Goal: Transaction & Acquisition: Purchase product/service

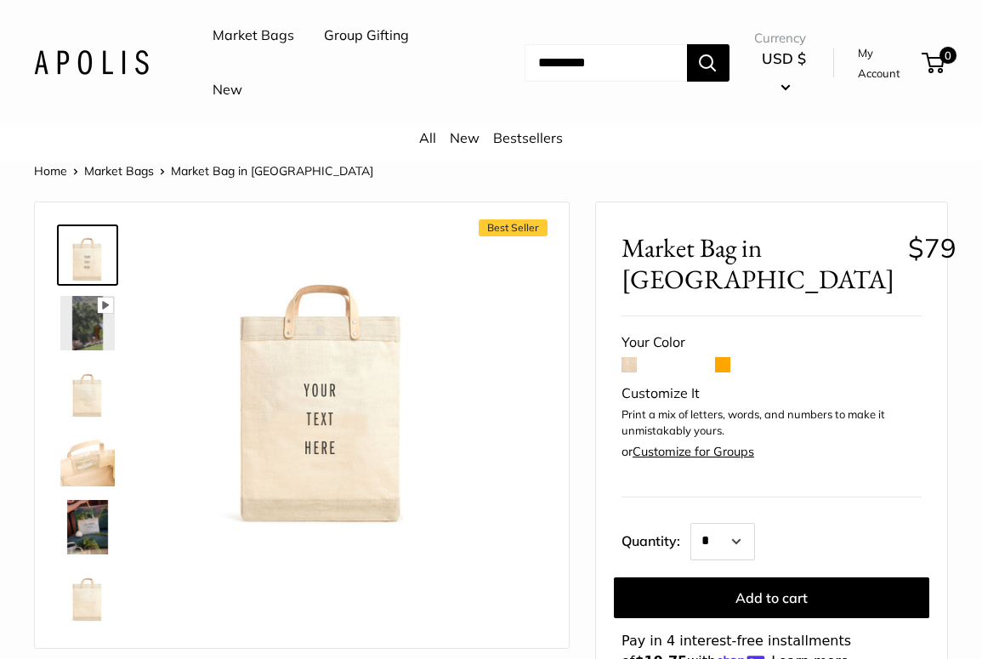
click at [88, 394] on img at bounding box center [87, 391] width 54 height 54
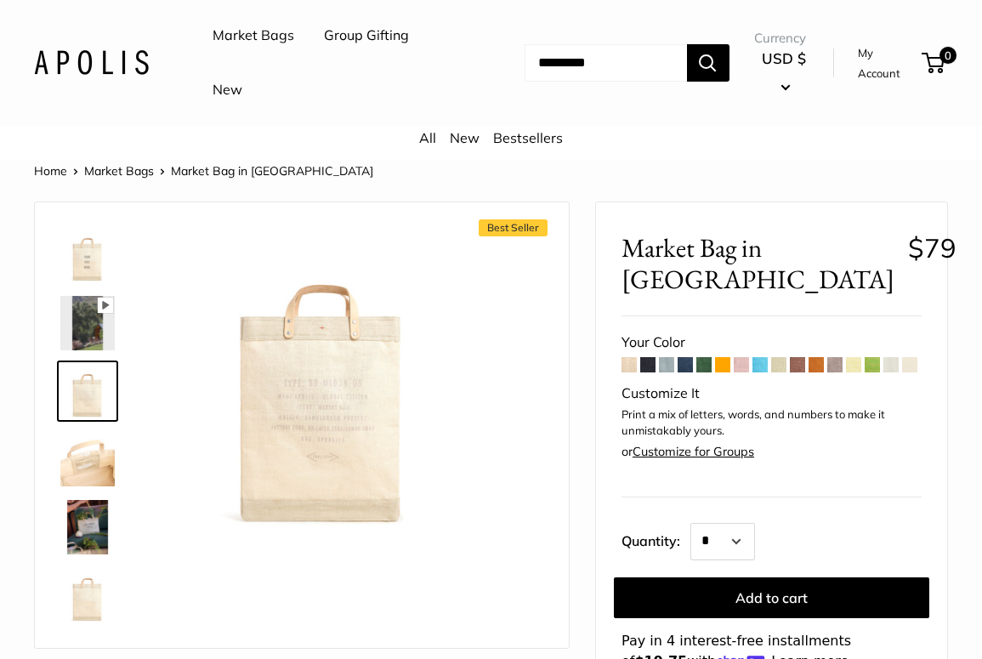
click at [85, 458] on img at bounding box center [87, 459] width 54 height 54
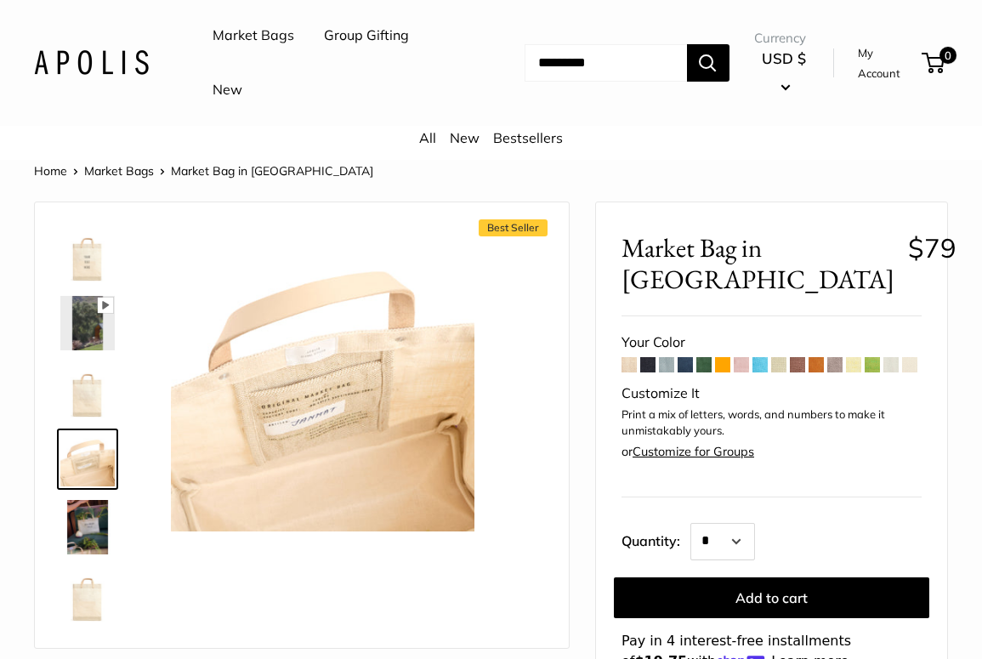
click at [89, 527] on img at bounding box center [87, 527] width 54 height 54
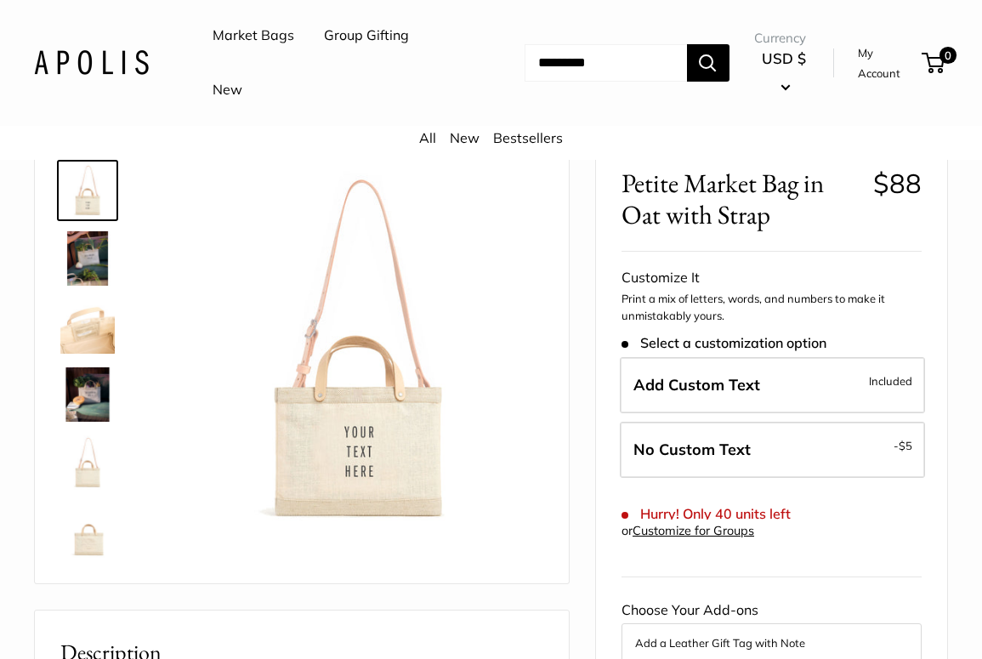
scroll to position [66, 0]
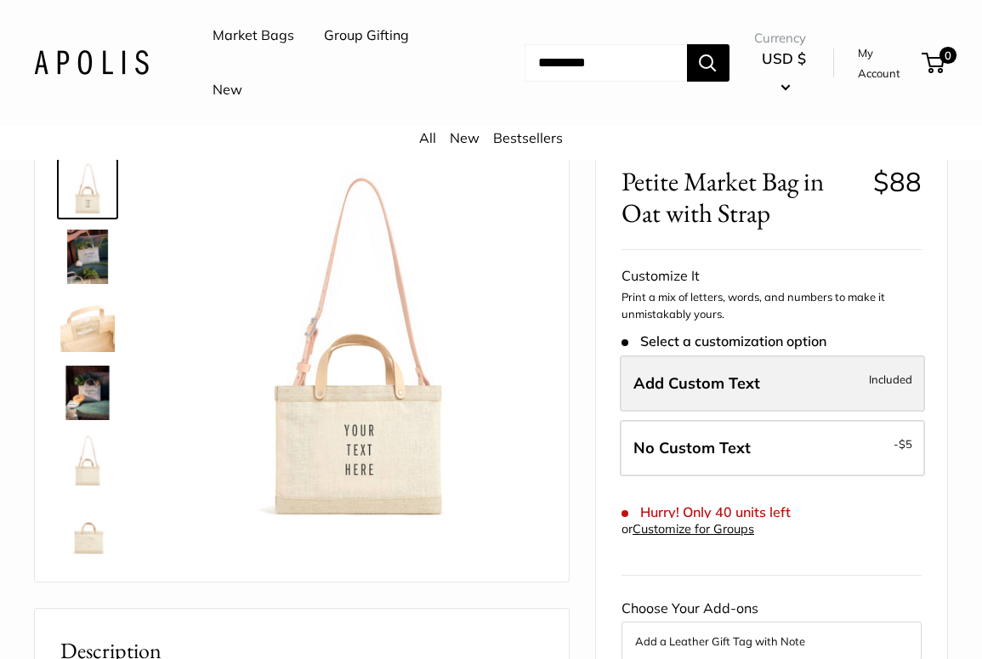
click at [669, 384] on span "Add Custom Text" at bounding box center [697, 383] width 127 height 20
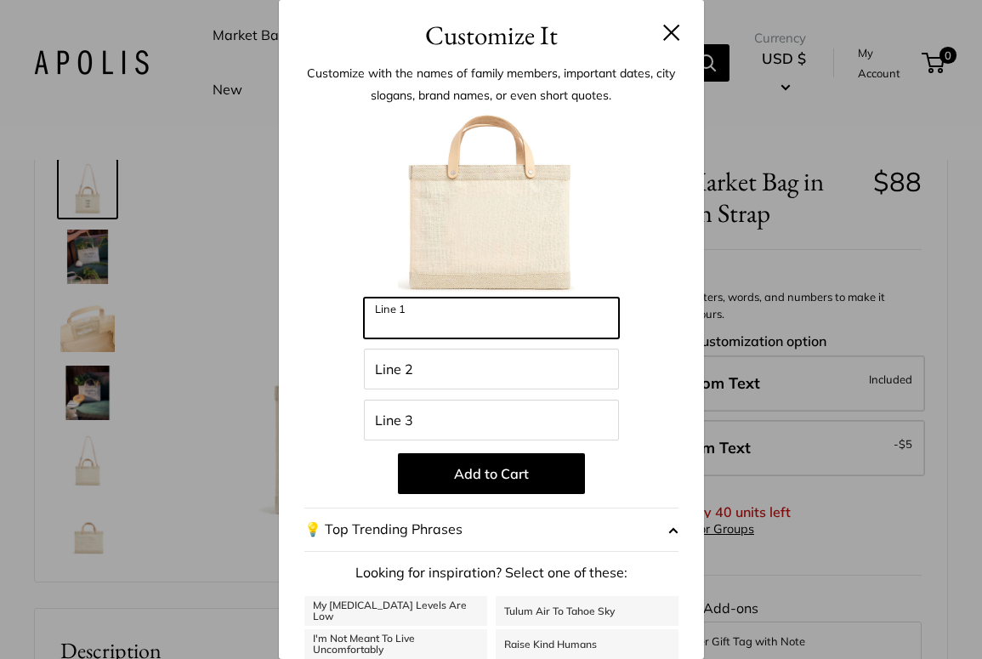
click at [429, 311] on input "Line 1" at bounding box center [491, 318] width 255 height 41
type input "*********"
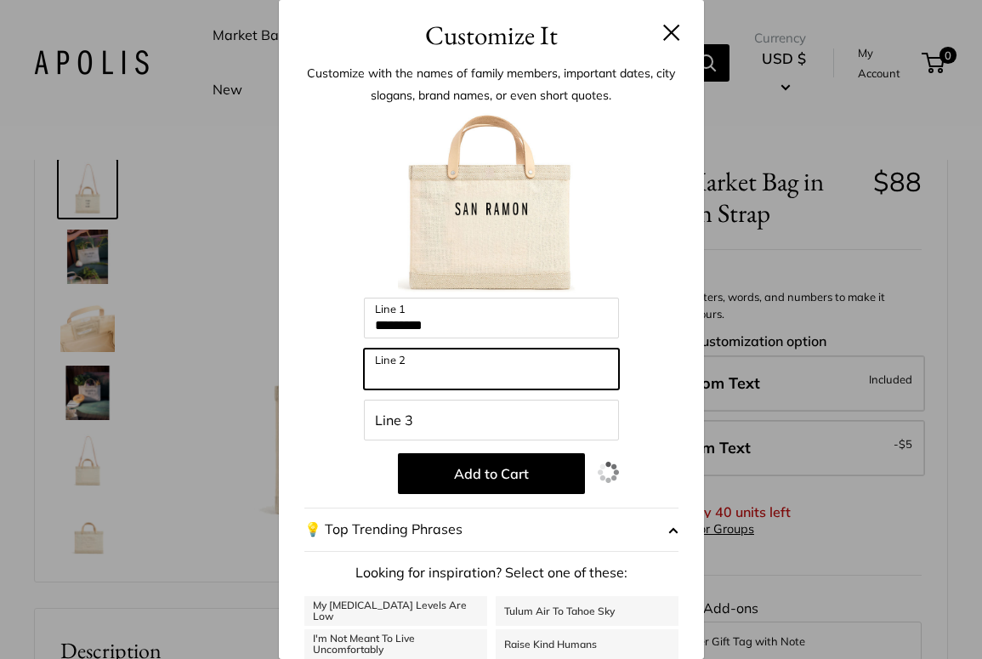
click at [424, 364] on input "Line 2" at bounding box center [491, 369] width 255 height 41
type input "**********"
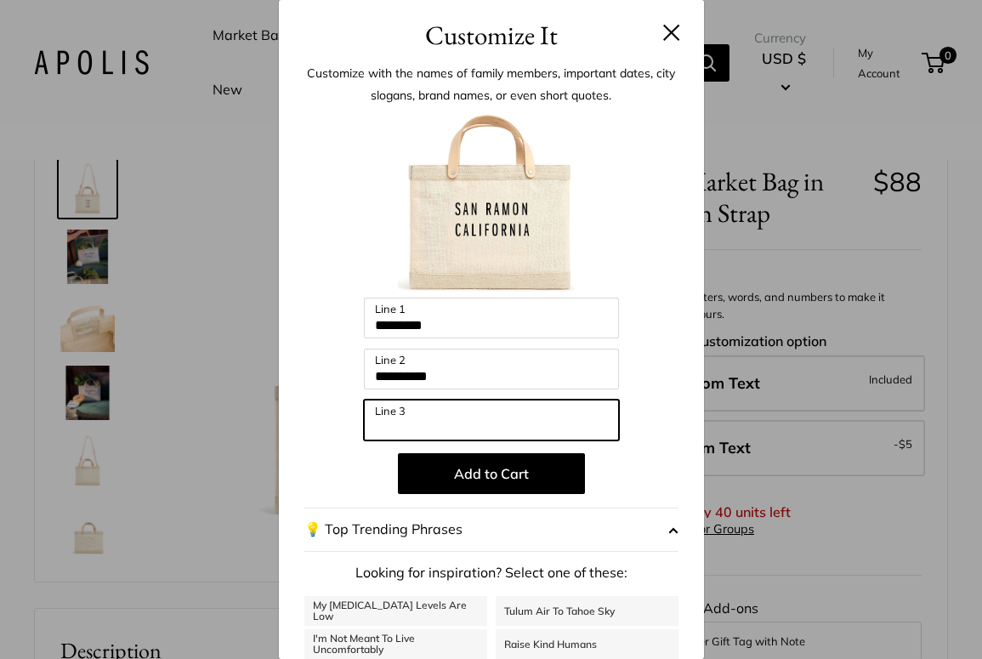
click at [439, 421] on input "Line 3" at bounding box center [491, 420] width 255 height 41
type input "*****"
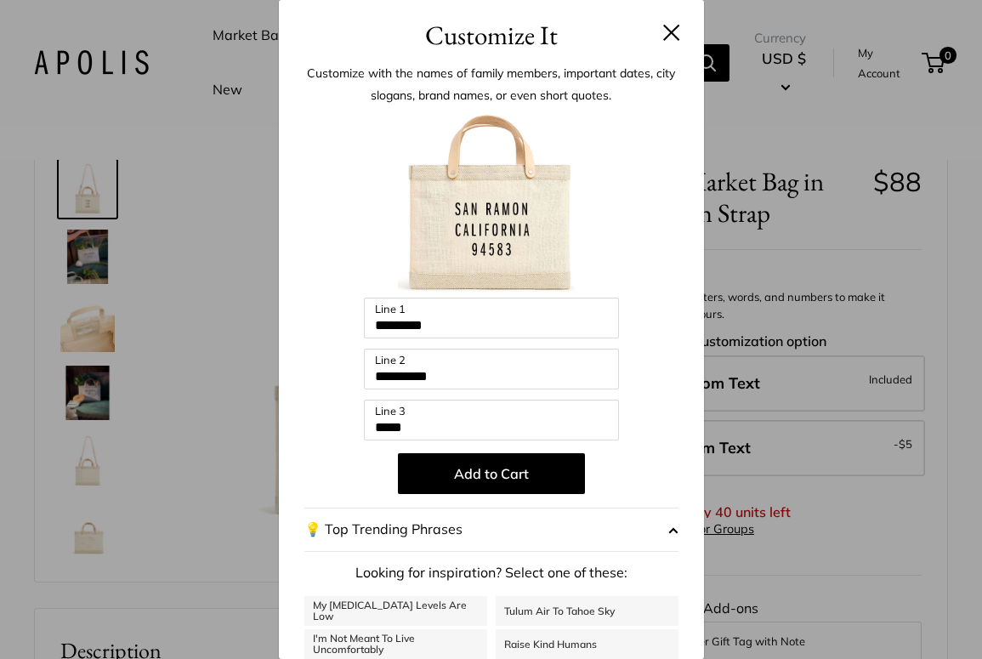
click at [670, 30] on button at bounding box center [671, 32] width 17 height 17
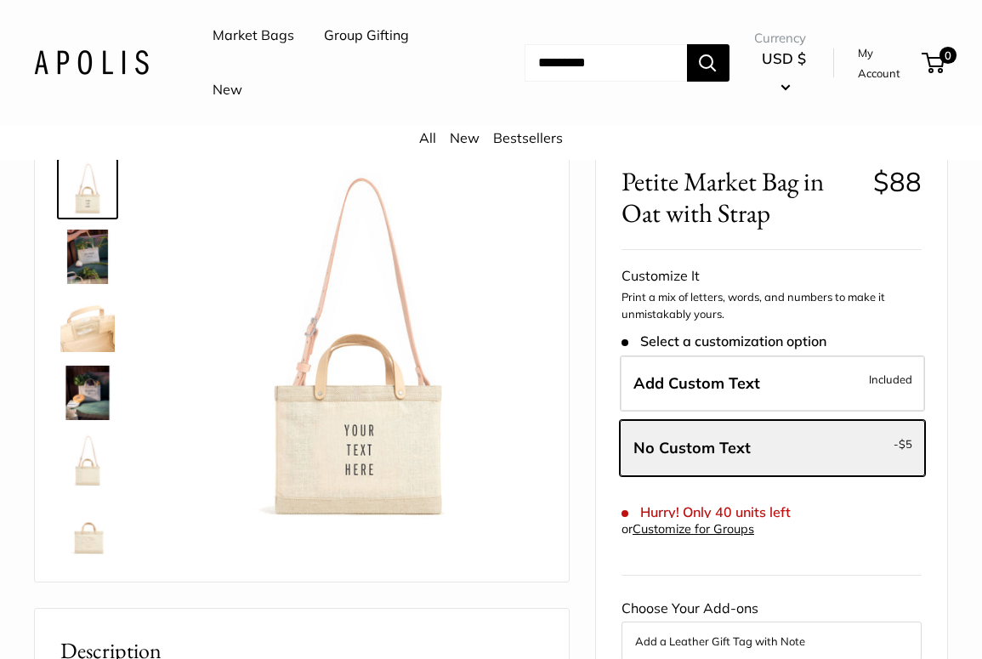
click at [108, 390] on img at bounding box center [87, 393] width 54 height 54
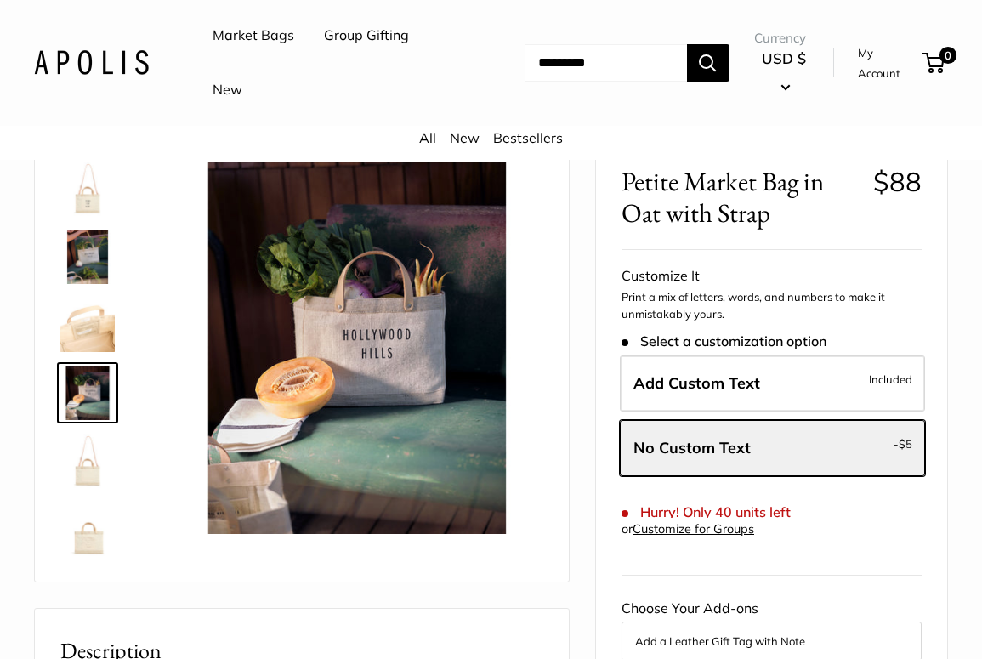
click at [83, 470] on img at bounding box center [87, 461] width 54 height 54
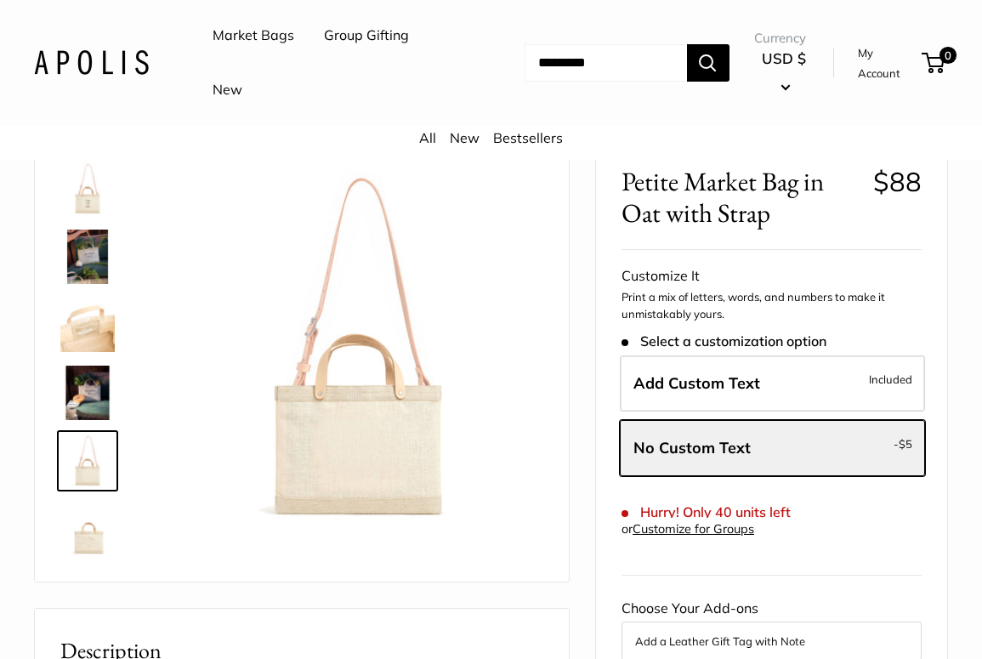
click at [87, 538] on img at bounding box center [87, 529] width 54 height 54
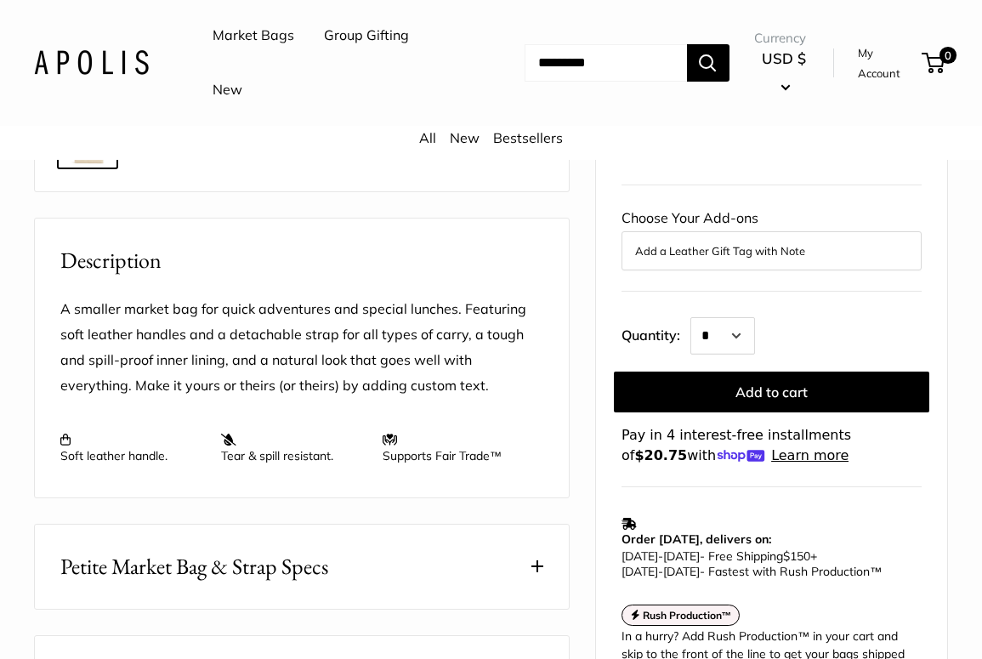
scroll to position [717, 0]
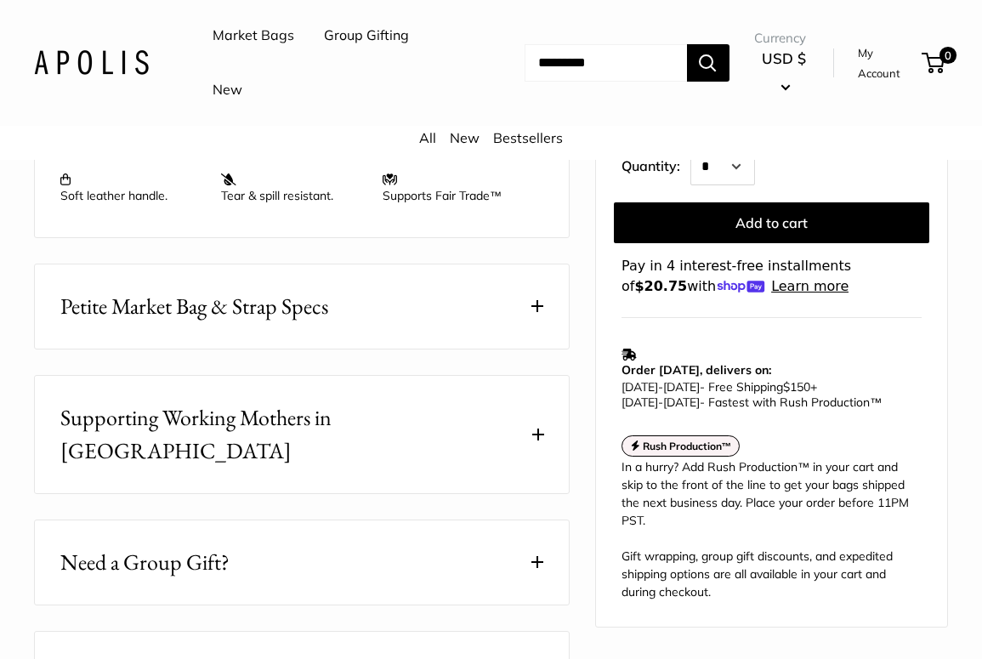
click at [225, 322] on span "Petite Market Bag & Strap Specs" at bounding box center [194, 306] width 268 height 33
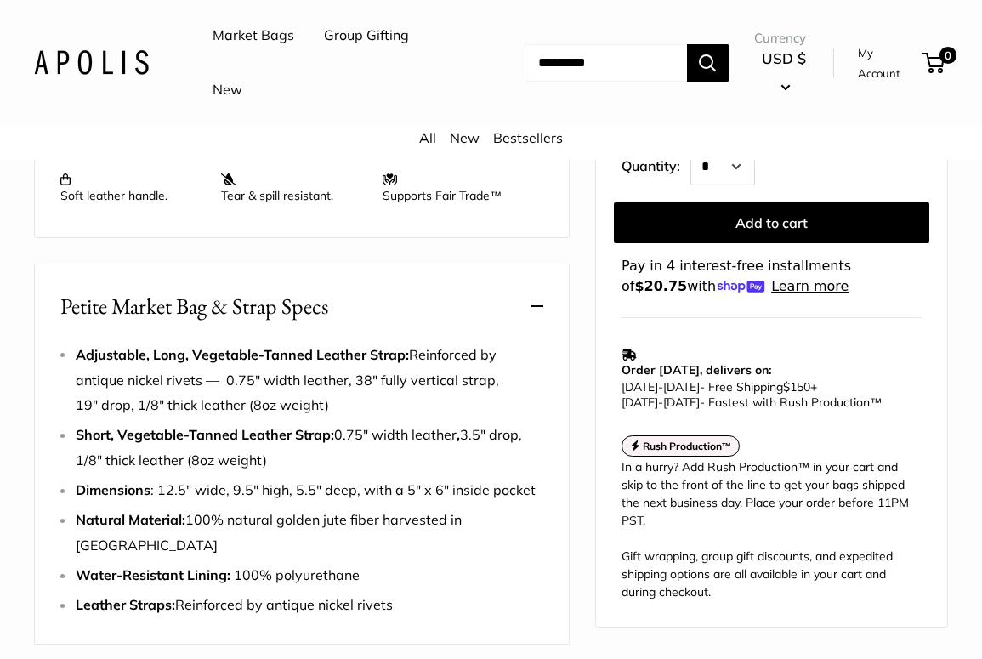
click at [234, 37] on link "Market Bags" at bounding box center [254, 36] width 82 height 26
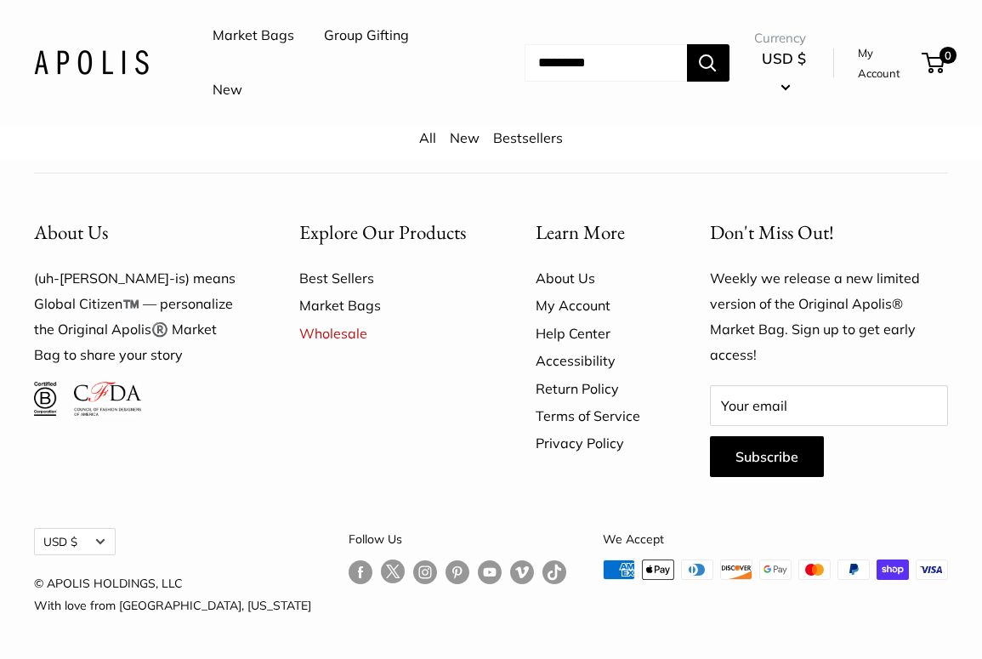
scroll to position [4375, 0]
click at [347, 316] on link "Market Bags" at bounding box center [387, 305] width 177 height 27
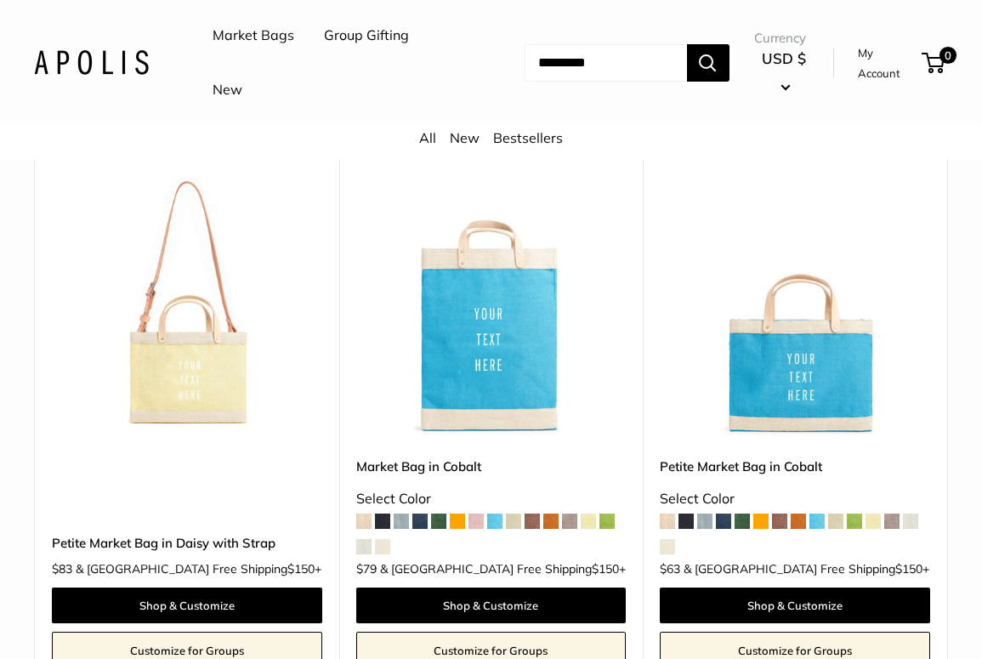
scroll to position [4062, 0]
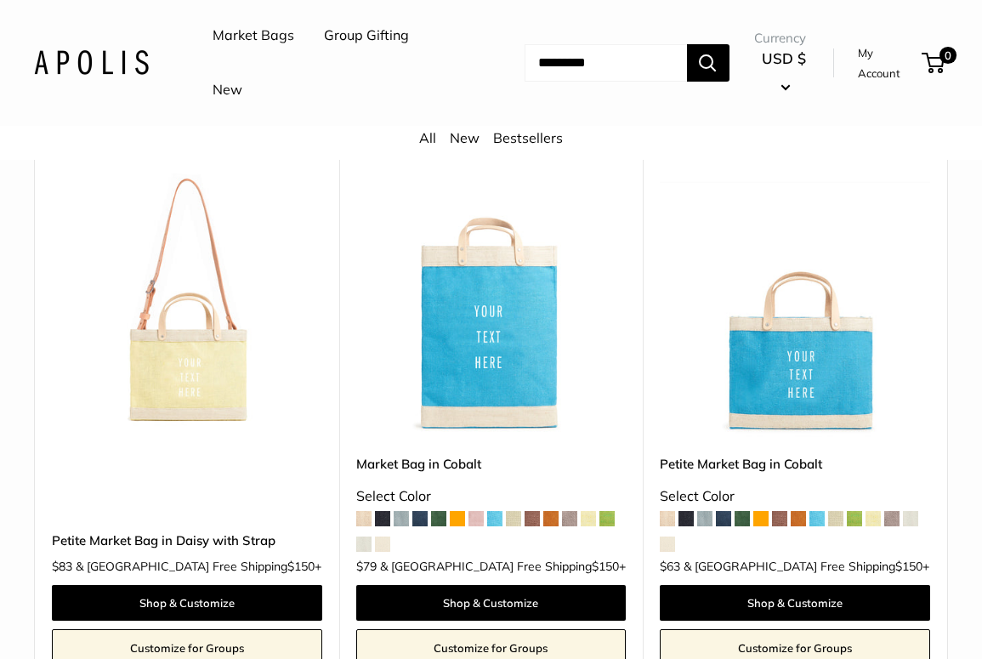
click at [0, 0] on img at bounding box center [0, 0] width 0 height 0
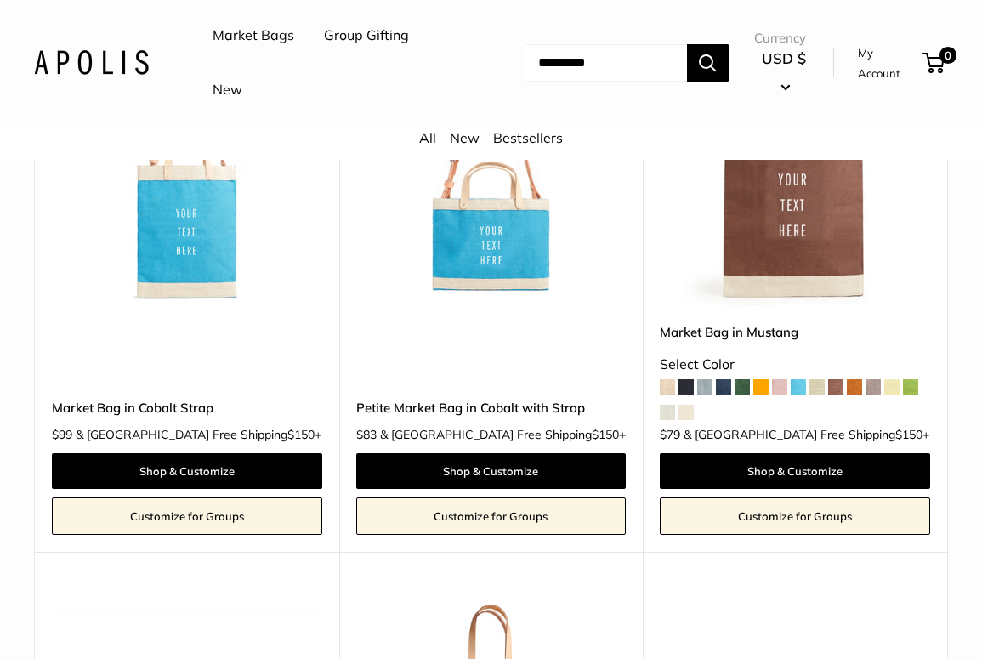
scroll to position [4719, 0]
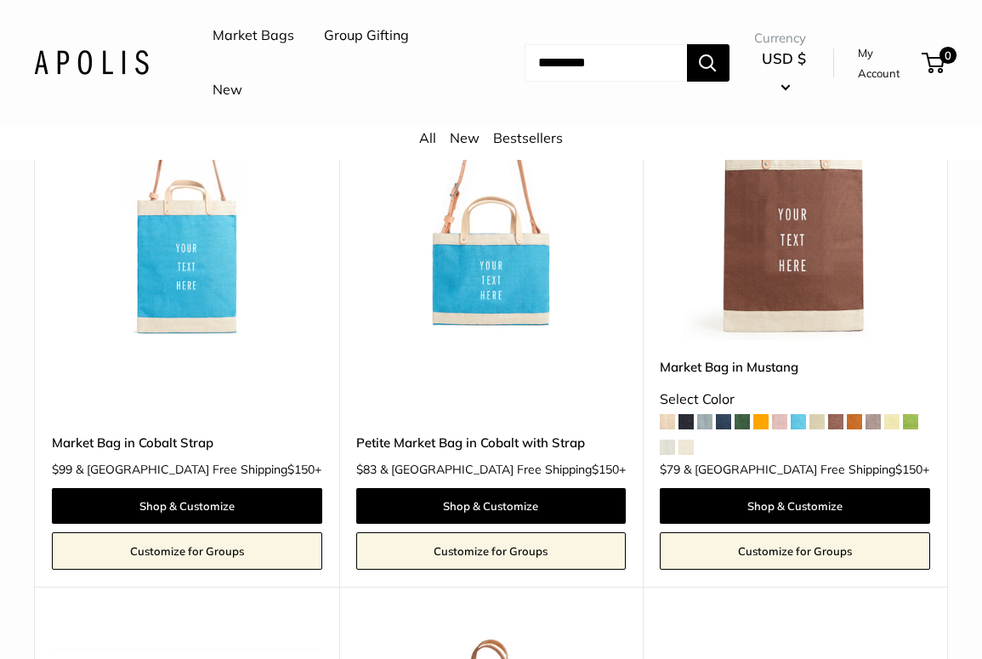
click at [593, 71] on input "Search..." at bounding box center [606, 62] width 162 height 37
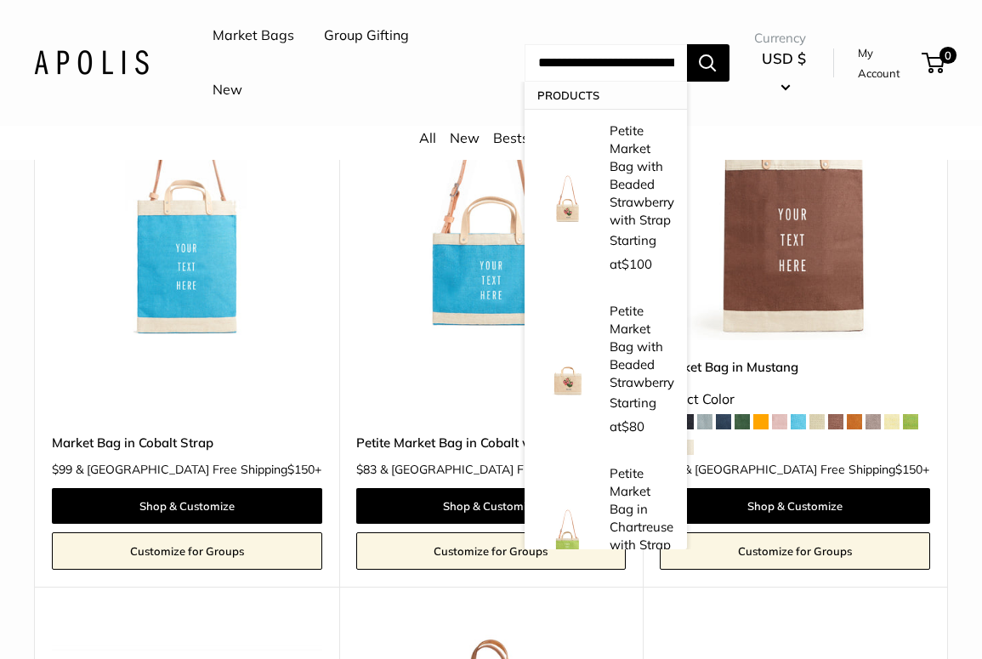
type input "**********"
click at [726, 62] on button "Search" at bounding box center [708, 62] width 43 height 37
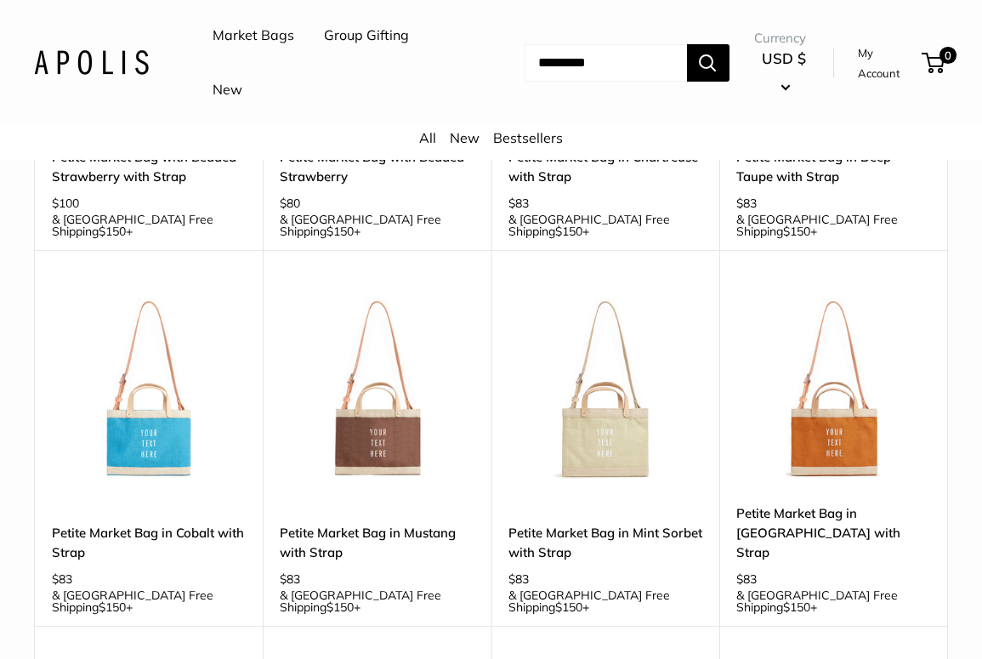
scroll to position [441, 0]
